Goal: Task Accomplishment & Management: Use online tool/utility

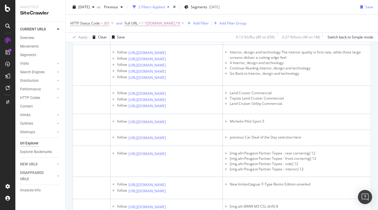
scroll to position [0, 178]
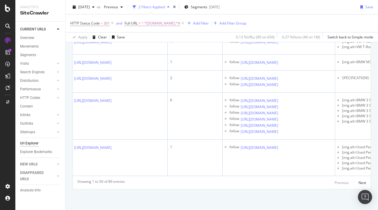
scroll to position [0, 0]
drag, startPoint x: 146, startPoint y: 136, endPoint x: 136, endPoint y: 123, distance: 16.5
copy link "ssories-tyres/88074/halfords-296251-plier-and-cutter-set"
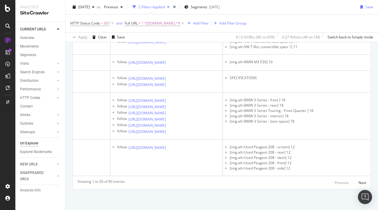
scroll to position [2449, 0]
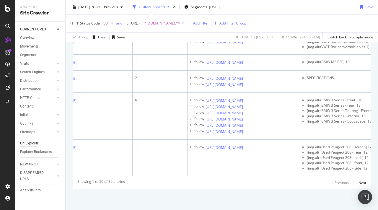
scroll to position [0, 0]
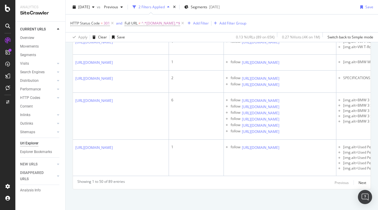
drag, startPoint x: 170, startPoint y: 100, endPoint x: 141, endPoint y: 87, distance: 32.3
copy link "gen/scirocco/88078/new-vw-scirocco-2014-pictures"
drag, startPoint x: 154, startPoint y: 104, endPoint x: 147, endPoint y: 89, distance: 16.8
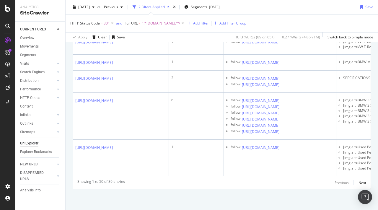
copy link "e/86259/kia-sportage-2014-review-pictures"
drag, startPoint x: 160, startPoint y: 129, endPoint x: 137, endPoint y: 110, distance: 29.3
copy link "lt/5/365466/car-deal-day-sacre-bleu-renault-5-keeps-getting-cheaper"
drag, startPoint x: 158, startPoint y: 129, endPoint x: 147, endPoint y: 120, distance: 15.3
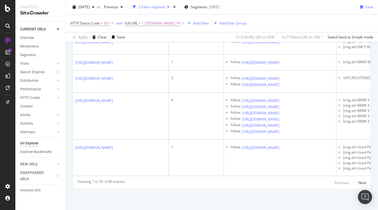
copy link "/touran/92062/new-vw-touran-2015-review-pictures"
drag, startPoint x: 170, startPoint y: 85, endPoint x: 136, endPoint y: 73, distance: 36.0
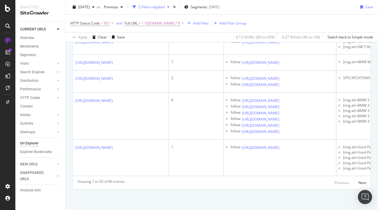
copy div "a6/avant/interior"
drag, startPoint x: 168, startPoint y: 139, endPoint x: 153, endPoint y: 128, distance: 19.1
copy link "tests/363992/michelin-pilot-sport-5-review"
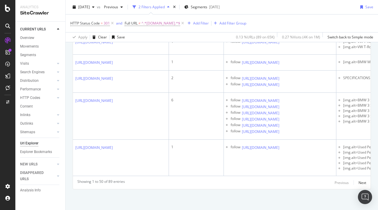
scroll to position [2833, 0]
drag, startPoint x: 164, startPoint y: 108, endPoint x: 135, endPoint y: 92, distance: 33.2
drag, startPoint x: 166, startPoint y: 109, endPoint x: 133, endPoint y: 95, distance: 36.1
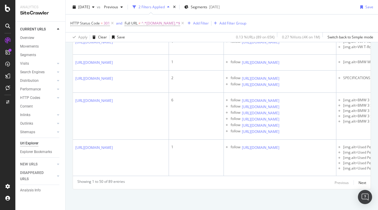
copy link "honda/jazz/367018/car-deal-day-honda-jazz-hybrid-music-our-ears-just-ps200-month"
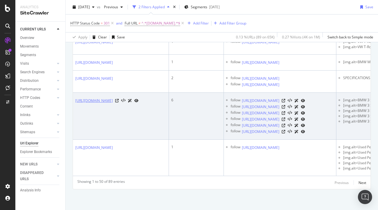
drag, startPoint x: 162, startPoint y: 168, endPoint x: 131, endPoint y: 147, distance: 37.6
click at [131, 140] on td "[URL][DOMAIN_NAME]" at bounding box center [121, 116] width 96 height 47
copy link "mw/3-series/92182/new-bmw-3-series-2015-facelift-review-pictures"
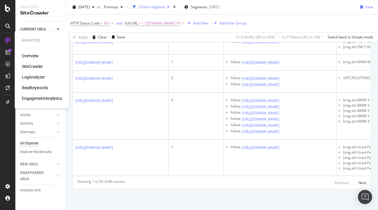
click at [35, 66] on div "SiteCrawler" at bounding box center [32, 67] width 21 height 6
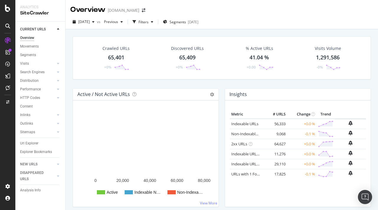
scroll to position [147, 0]
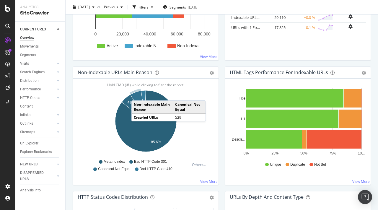
click at [137, 95] on icon "A chart." at bounding box center [138, 106] width 15 height 30
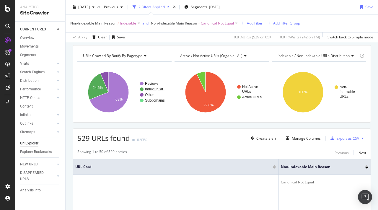
scroll to position [24, 0]
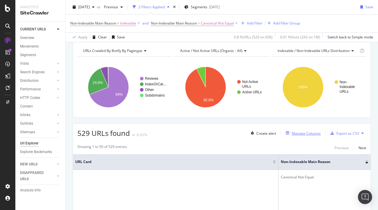
click at [297, 134] on div "Manage Columns" at bounding box center [306, 133] width 29 height 5
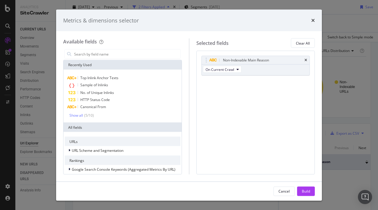
click at [311, 23] on div "Metrics & dimensions selector" at bounding box center [189, 21] width 252 height 8
click at [312, 22] on icon "times" at bounding box center [313, 20] width 4 height 5
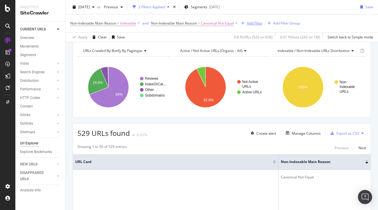
click at [256, 23] on div "Add Filter" at bounding box center [255, 23] width 16 height 5
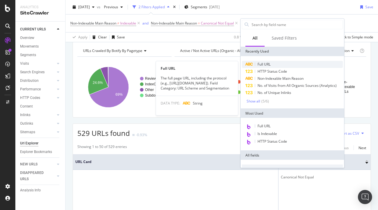
click at [266, 67] on div "Full URL" at bounding box center [292, 64] width 101 height 7
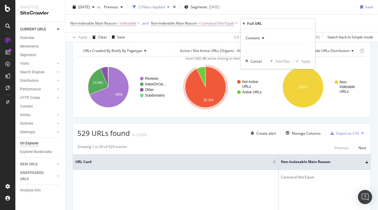
click at [257, 37] on span "Contains" at bounding box center [253, 37] width 14 height 5
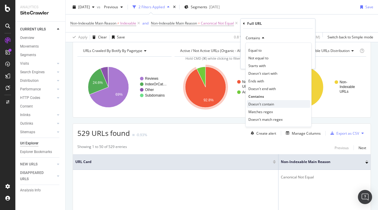
click at [266, 102] on span "Doesn't contain" at bounding box center [261, 104] width 26 height 5
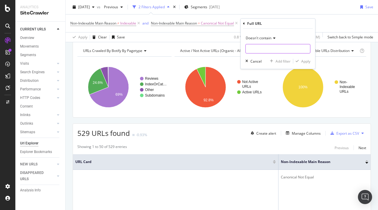
click at [259, 48] on input "text" at bounding box center [278, 48] width 64 height 9
type input "page="
click at [307, 61] on div "Apply" at bounding box center [305, 61] width 9 height 5
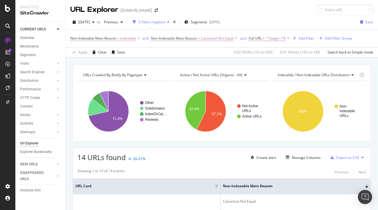
scroll to position [55, 0]
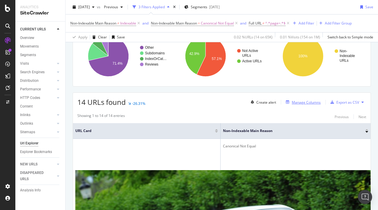
click at [304, 102] on div "Manage Columns" at bounding box center [306, 102] width 29 height 5
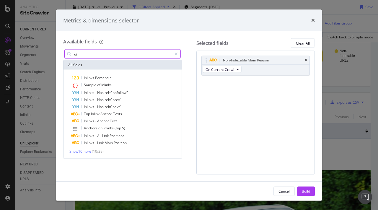
type input "u"
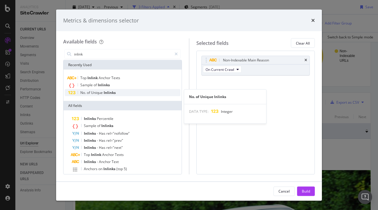
type input "inlink"
click at [103, 93] on span "Unique" at bounding box center [97, 92] width 13 height 5
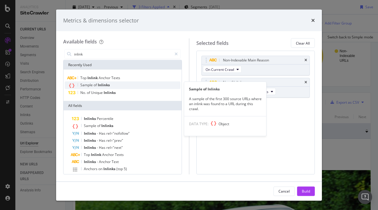
click at [106, 83] on span "Inlinks" at bounding box center [104, 84] width 12 height 5
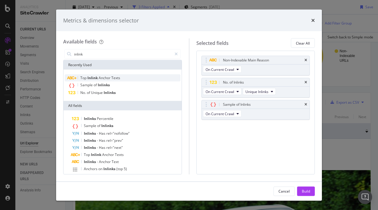
click at [110, 77] on span "Anchor" at bounding box center [105, 77] width 13 height 5
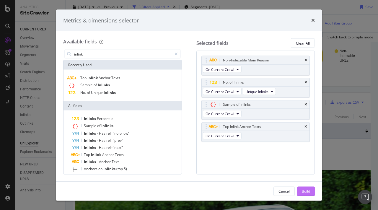
click at [309, 193] on div "Build" at bounding box center [306, 190] width 8 height 5
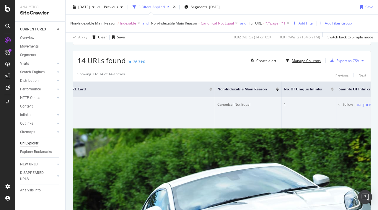
scroll to position [0, 6]
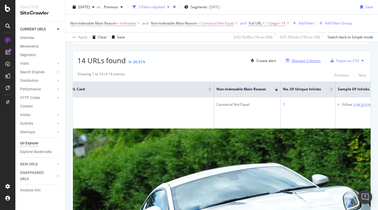
click at [301, 62] on div "Manage Columns" at bounding box center [306, 60] width 29 height 5
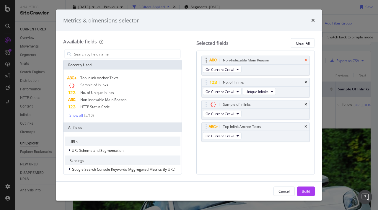
click at [306, 59] on icon "times" at bounding box center [306, 60] width 3 height 4
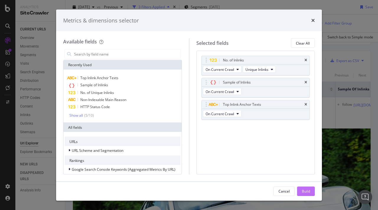
click at [302, 193] on div "Build" at bounding box center [306, 190] width 8 height 5
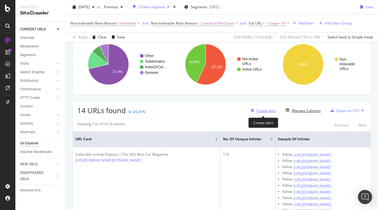
scroll to position [86, 0]
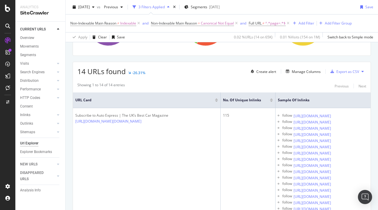
click at [271, 100] on div at bounding box center [271, 100] width 3 height 4
click at [271, 99] on div at bounding box center [271, 98] width 3 height 1
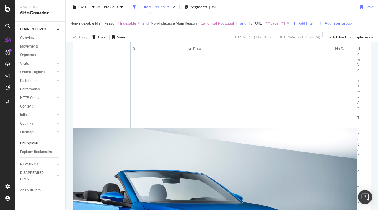
scroll to position [0, 113]
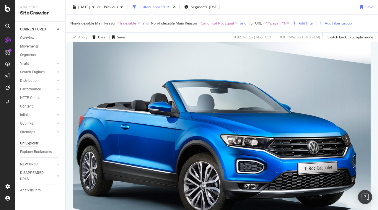
scroll to position [0, 142]
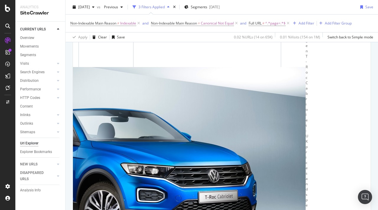
scroll to position [0, 0]
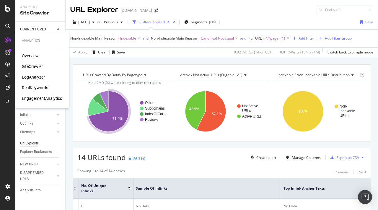
click at [36, 65] on div "SiteCrawler" at bounding box center [32, 67] width 21 height 6
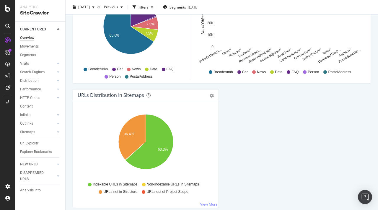
scroll to position [647, 0]
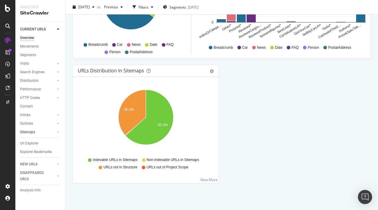
click at [36, 134] on link "Sitemaps" at bounding box center [37, 132] width 35 height 6
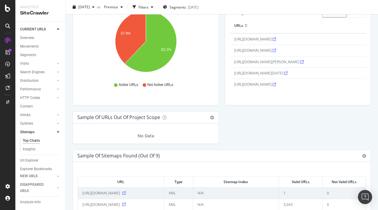
scroll to position [666, 0]
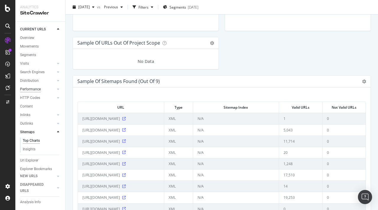
click at [33, 89] on div "Performance" at bounding box center [30, 89] width 21 height 6
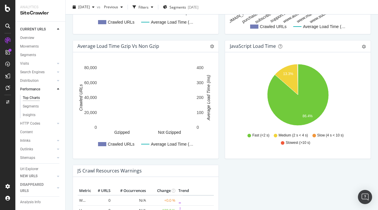
scroll to position [386, 0]
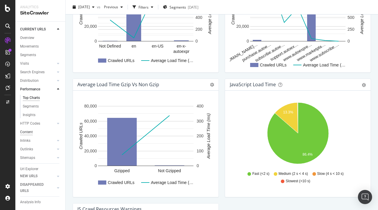
click at [28, 133] on div "Content" at bounding box center [26, 132] width 13 height 6
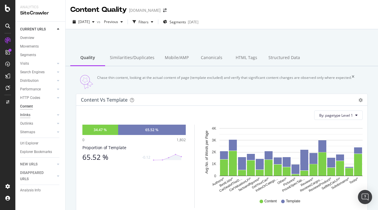
click at [27, 113] on div "Inlinks" at bounding box center [25, 115] width 10 height 6
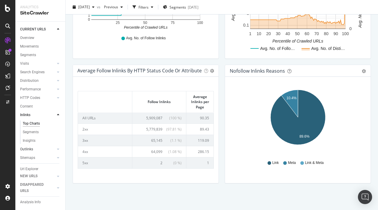
scroll to position [14, 0]
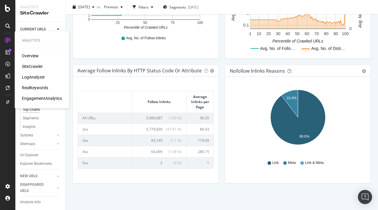
click at [36, 97] on div "EngagementAnalytics" at bounding box center [42, 98] width 40 height 6
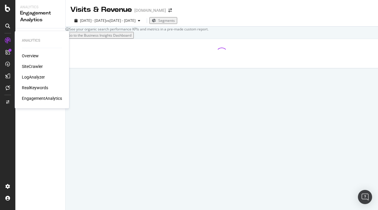
click at [33, 87] on div "RealKeywords" at bounding box center [35, 88] width 26 height 6
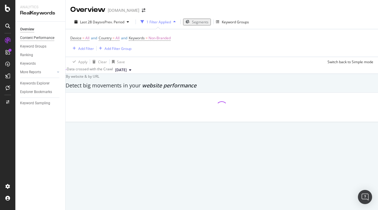
click at [42, 35] on div "Content Performance" at bounding box center [37, 38] width 34 height 6
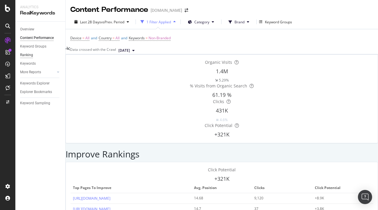
click at [28, 57] on div "Ranking" at bounding box center [26, 55] width 13 height 6
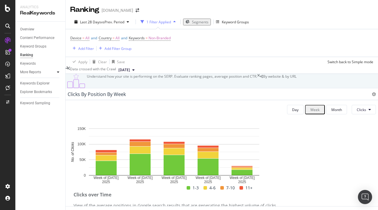
click at [59, 74] on icon at bounding box center [58, 72] width 2 height 4
click at [32, 100] on div "Content" at bounding box center [29, 98] width 13 height 6
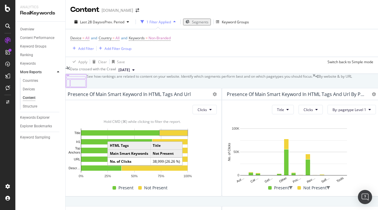
click at [176, 136] on rect "A chart." at bounding box center [174, 132] width 28 height 5
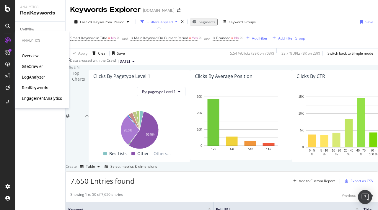
click at [25, 67] on div "SiteCrawler" at bounding box center [32, 67] width 21 height 6
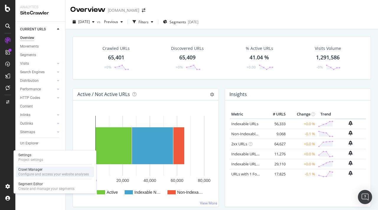
click at [31, 172] on div "Crawl Manager" at bounding box center [53, 169] width 71 height 5
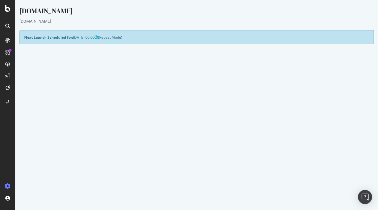
scroll to position [32, 0]
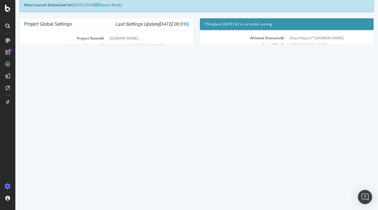
click at [292, 134] on link "Watch Live Stats" at bounding box center [287, 132] width 40 height 9
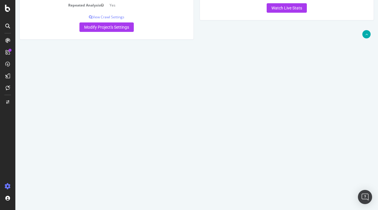
scroll to position [159, 0]
click at [355, 80] on icon at bounding box center [353, 80] width 4 height 4
click at [340, 97] on link "Delete analysis" at bounding box center [331, 97] width 47 height 8
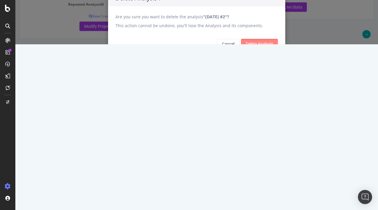
click at [250, 48] on input "Delete Analysis" at bounding box center [259, 43] width 37 height 9
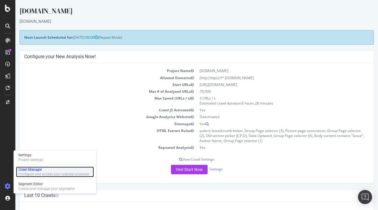
click at [34, 172] on div "Configure and access your website analyses" at bounding box center [53, 174] width 71 height 5
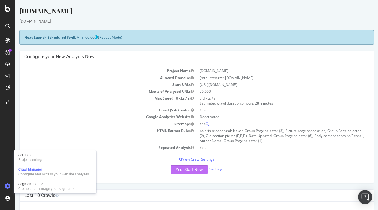
click at [189, 170] on button "Yes! Start Now" at bounding box center [189, 169] width 37 height 9
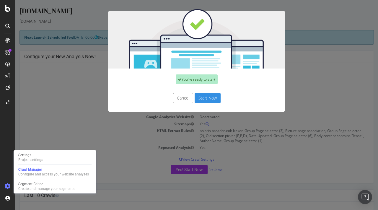
click at [211, 100] on button "Start Now" at bounding box center [208, 98] width 26 height 10
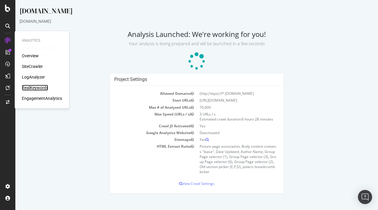
click at [36, 88] on div "RealKeywords" at bounding box center [35, 88] width 26 height 6
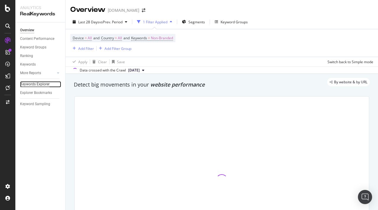
click at [38, 83] on div "Keywords Explorer" at bounding box center [35, 84] width 30 height 6
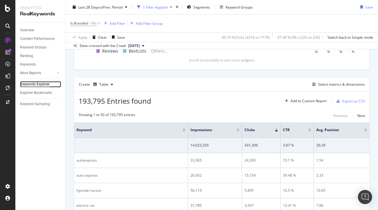
scroll to position [134, 0]
click at [337, 79] on div "Create Table Select metrics & dimensions" at bounding box center [222, 84] width 296 height 14
click at [332, 84] on div "Select metrics & dimensions" at bounding box center [341, 84] width 47 height 5
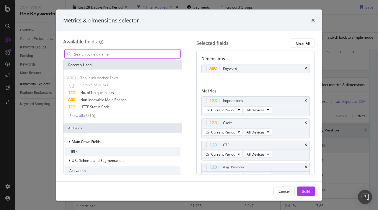
click at [132, 51] on input "modal" at bounding box center [127, 54] width 107 height 9
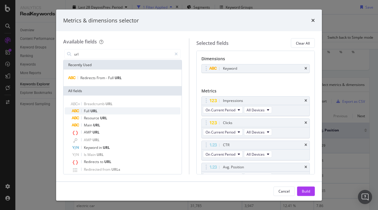
click at [105, 112] on div "Full URL" at bounding box center [126, 111] width 109 height 7
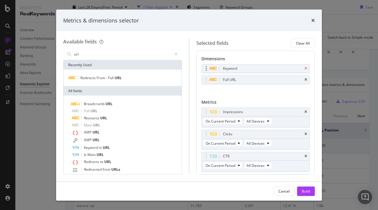
click at [307, 69] on icon "times" at bounding box center [306, 69] width 3 height 4
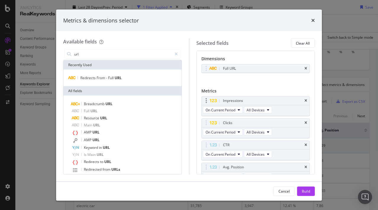
scroll to position [28, 0]
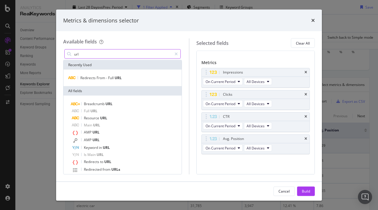
click at [114, 57] on input "url" at bounding box center [123, 54] width 98 height 9
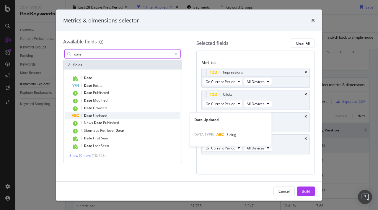
type input "date"
click at [114, 117] on div "Date Updated" at bounding box center [126, 115] width 109 height 7
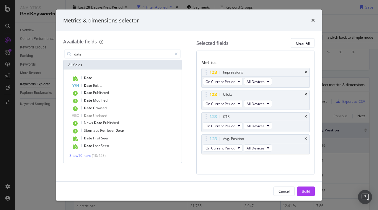
scroll to position [0, 0]
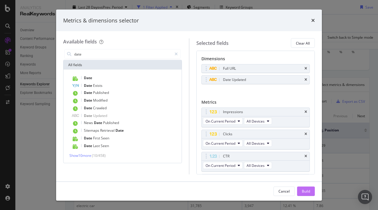
click at [310, 193] on div "Build" at bounding box center [306, 190] width 8 height 5
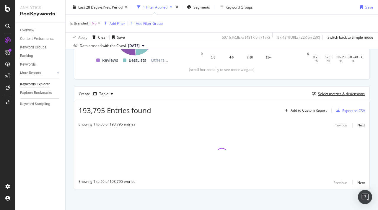
scroll to position [125, 0]
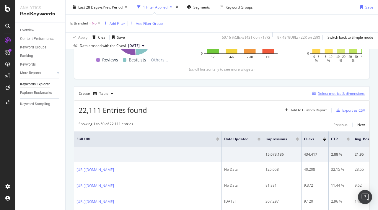
click at [339, 92] on div "Select metrics & dimensions" at bounding box center [341, 93] width 47 height 5
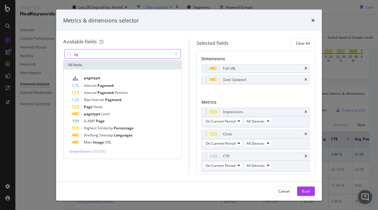
type input "a"
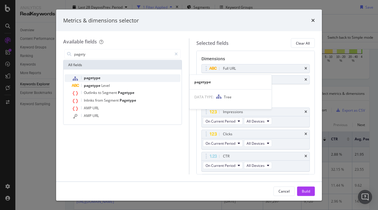
type input "pagety"
click at [92, 76] on span "pagetype" at bounding box center [92, 77] width 17 height 5
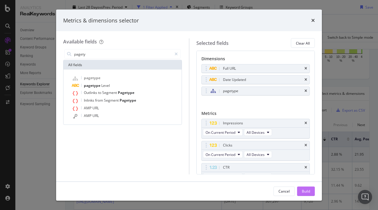
click at [309, 192] on div "Build" at bounding box center [306, 190] width 8 height 5
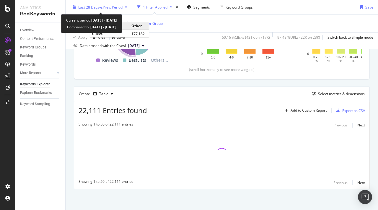
click at [99, 9] on span "vs Prev. Period" at bounding box center [110, 6] width 23 height 5
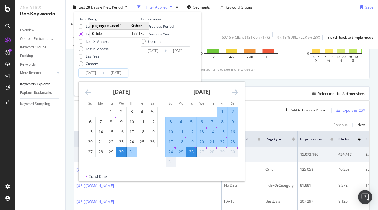
click at [99, 72] on input "2025/07/30" at bounding box center [91, 73] width 24 height 8
click at [86, 90] on icon "Move backward to switch to the previous month." at bounding box center [88, 92] width 6 height 7
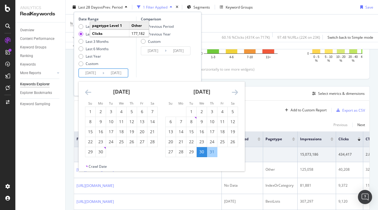
click at [86, 90] on icon "Move backward to switch to the previous month." at bounding box center [88, 92] width 6 height 7
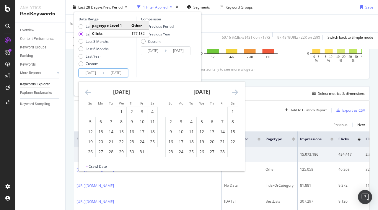
click at [86, 90] on icon "Move backward to switch to the previous month." at bounding box center [88, 92] width 6 height 7
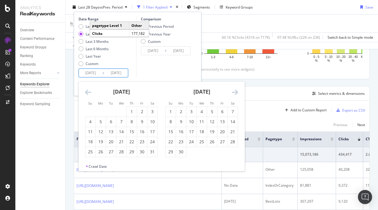
click at [86, 90] on icon "Move backward to switch to the previous month." at bounding box center [88, 92] width 6 height 7
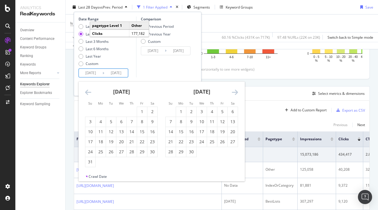
click at [86, 90] on icon "Move backward to switch to the previous month." at bounding box center [88, 92] width 6 height 7
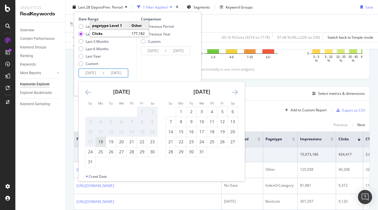
click at [102, 140] on div "18" at bounding box center [101, 142] width 10 height 6
type input "2023/12/18"
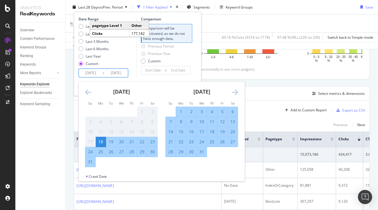
click at [129, 59] on div "Last 7 Days Last 28 Days Last 3 Months Last 6 Months Last Year Custom" at bounding box center [107, 46] width 56 height 45
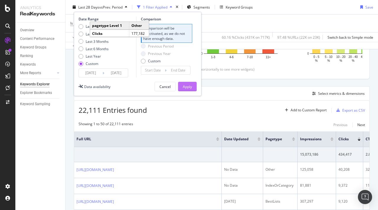
click at [185, 89] on div "Apply" at bounding box center [187, 86] width 9 height 9
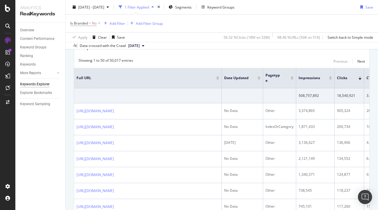
scroll to position [145, 0]
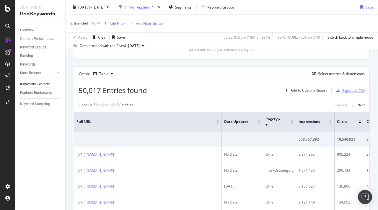
click at [347, 91] on div "Export as CSV" at bounding box center [353, 90] width 23 height 5
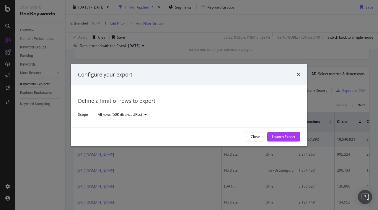
click at [296, 73] on div "Configure your export" at bounding box center [189, 75] width 222 height 8
click at [126, 116] on div "All rows (50K distinct URLs)" at bounding box center [120, 115] width 44 height 4
click at [204, 103] on div "Define a limit of rows to export" at bounding box center [189, 101] width 222 height 8
click at [256, 135] on div "Close" at bounding box center [255, 136] width 9 height 5
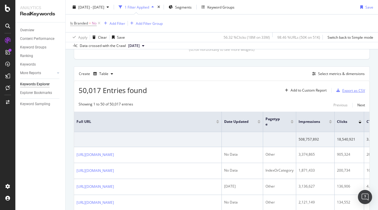
click at [349, 88] on div "Export as CSV" at bounding box center [349, 90] width 31 height 9
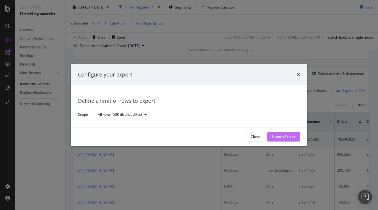
click at [278, 140] on div "Launch Export" at bounding box center [283, 136] width 23 height 9
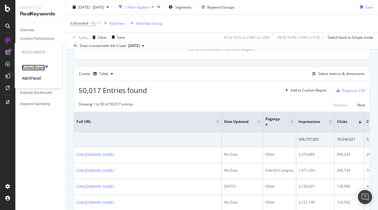
click at [38, 67] on div "ActionBoard" at bounding box center [33, 68] width 23 height 6
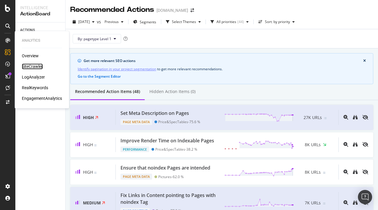
click at [35, 66] on div "SiteCrawler" at bounding box center [32, 67] width 21 height 6
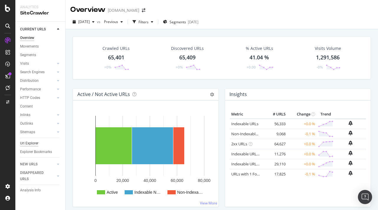
click at [33, 144] on div "Url Explorer" at bounding box center [29, 143] width 18 height 6
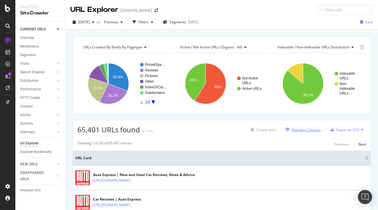
click at [301, 131] on div "Manage Columns" at bounding box center [306, 129] width 29 height 5
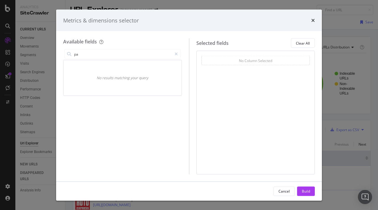
type input "p"
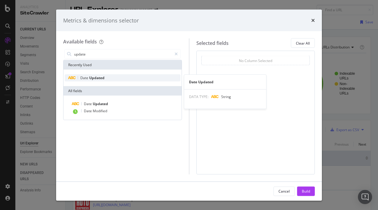
click at [123, 80] on div "Date Updated" at bounding box center [123, 77] width 116 height 7
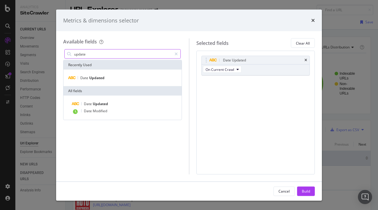
click at [104, 55] on input "update" at bounding box center [123, 54] width 98 height 9
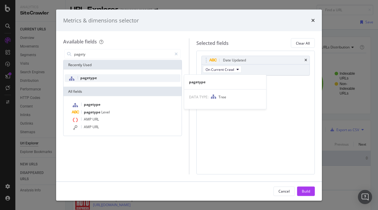
click at [102, 78] on div "pagetype" at bounding box center [123, 78] width 116 height 8
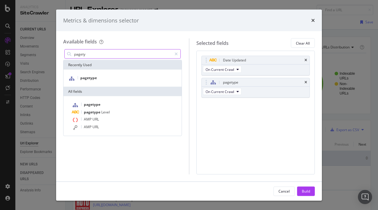
click at [108, 54] on input "pagety" at bounding box center [123, 54] width 98 height 9
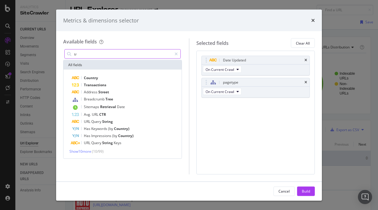
type input "t"
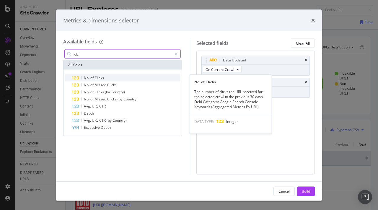
type input "clci"
click at [111, 77] on div "No. of Clicks" at bounding box center [126, 77] width 109 height 7
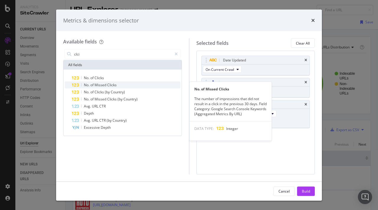
click at [109, 83] on span "Clicks" at bounding box center [111, 84] width 9 height 5
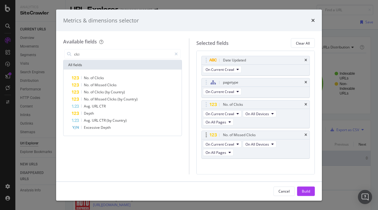
scroll to position [4, 0]
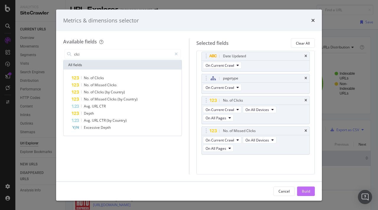
click at [310, 189] on button "Build" at bounding box center [306, 190] width 18 height 9
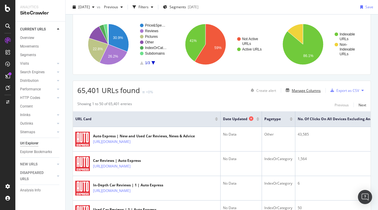
scroll to position [44, 0]
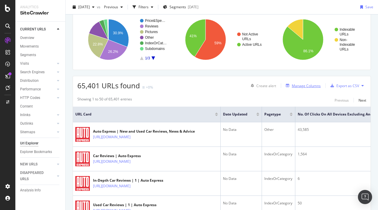
click at [308, 87] on div "Manage Columns" at bounding box center [306, 85] width 29 height 5
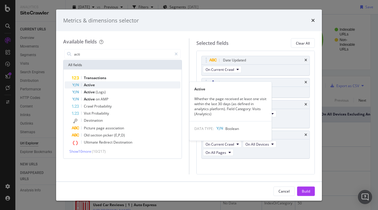
type input "acti"
click at [139, 87] on div "Active" at bounding box center [126, 85] width 109 height 7
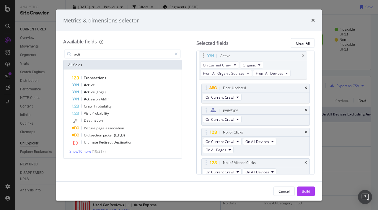
scroll to position [0, 0]
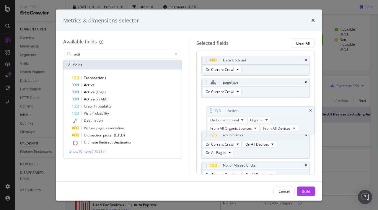
drag, startPoint x: 228, startPoint y: 149, endPoint x: 233, endPoint y: 109, distance: 39.6
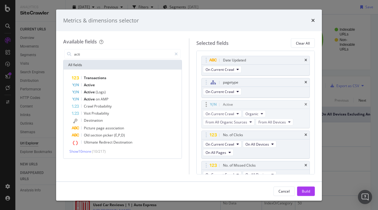
click at [233, 109] on body "Analytics SiteCrawler CURRENT URLS Overview Movements Segments Visits Analysis …" at bounding box center [189, 105] width 378 height 210
click at [304, 190] on div "Build" at bounding box center [306, 190] width 8 height 5
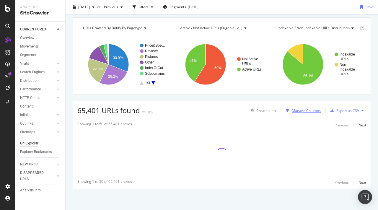
click at [307, 110] on div "Manage Columns" at bounding box center [306, 110] width 29 height 5
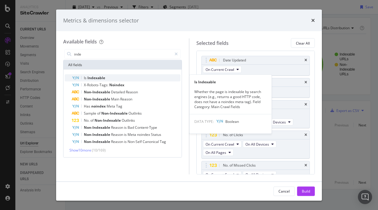
type input "inde"
click at [102, 79] on span "Indexable" at bounding box center [96, 77] width 18 height 5
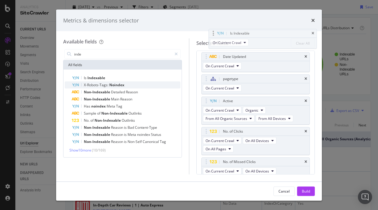
scroll to position [0, 0]
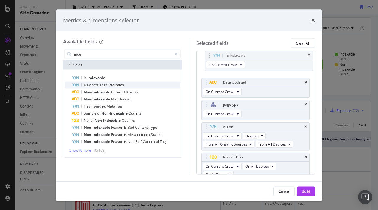
drag, startPoint x: 211, startPoint y: 158, endPoint x: 212, endPoint y: 56, distance: 102.2
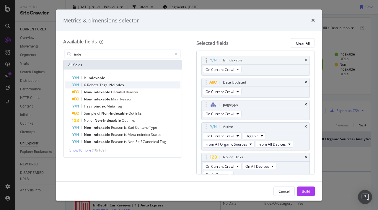
click at [212, 56] on body "Analytics SiteCrawler CURRENT URLS Overview Movements Segments Visits Analysis …" at bounding box center [189, 105] width 378 height 210
click at [86, 150] on span "Show 10 more" at bounding box center [80, 150] width 22 height 5
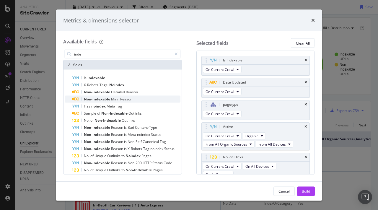
click at [133, 98] on div "Non-Indexable Main Reason" at bounding box center [126, 99] width 109 height 7
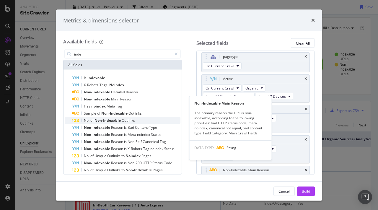
scroll to position [59, 0]
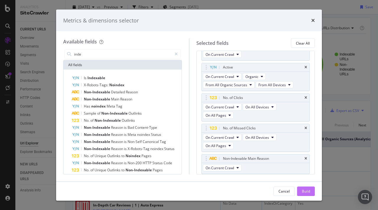
click at [308, 192] on div "Build" at bounding box center [306, 190] width 8 height 5
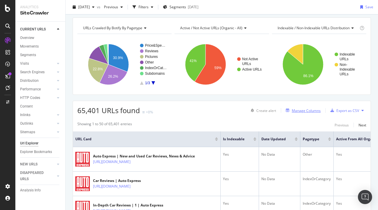
click at [306, 113] on div "Manage Columns" at bounding box center [306, 110] width 29 height 5
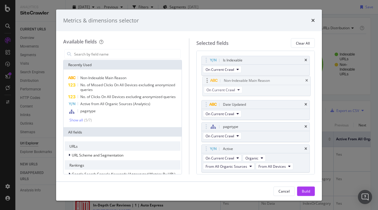
drag, startPoint x: 207, startPoint y: 138, endPoint x: 208, endPoint y: 80, distance: 58.2
click at [208, 80] on body "Analytics SiteCrawler CURRENT URLS Overview Movements Segments Visits Analysis …" at bounding box center [189, 105] width 378 height 210
click at [305, 188] on div "Build" at bounding box center [306, 190] width 8 height 5
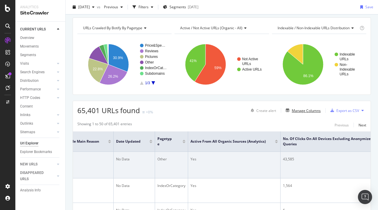
scroll to position [0, 217]
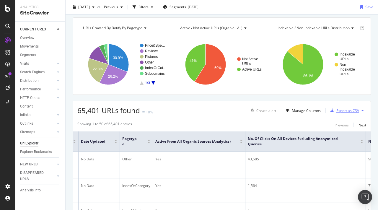
click at [345, 111] on div "Export as CSV" at bounding box center [347, 110] width 23 height 5
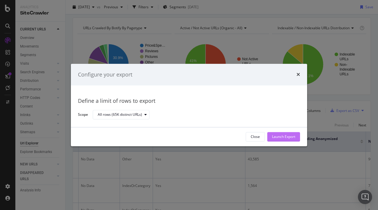
click at [276, 136] on div "Launch Export" at bounding box center [283, 136] width 23 height 5
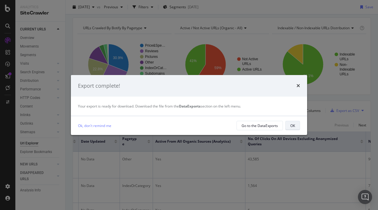
click at [293, 128] on div "OK" at bounding box center [292, 125] width 5 height 8
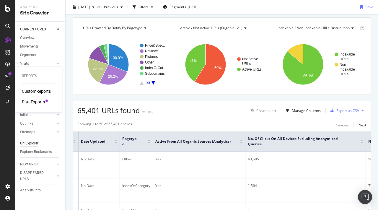
click at [41, 102] on div "DataExports" at bounding box center [33, 102] width 23 height 6
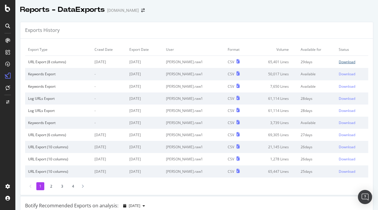
click at [346, 62] on div "Download" at bounding box center [347, 61] width 17 height 5
click at [348, 74] on div "Download" at bounding box center [347, 73] width 17 height 5
